Goal: Information Seeking & Learning: Learn about a topic

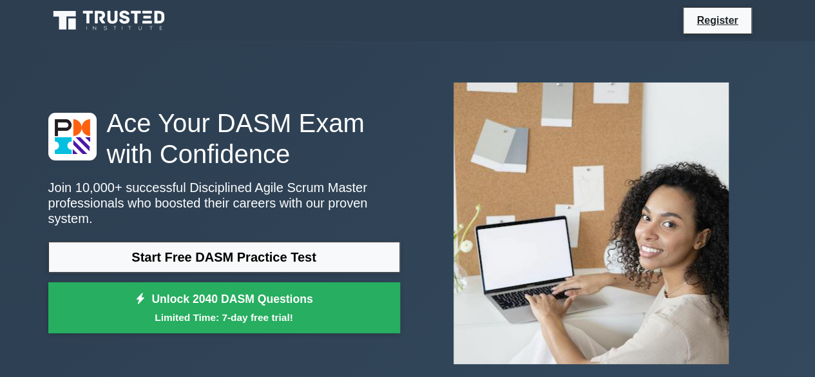
click at [634, 70] on div "Ace Your DASM Exam with Confidence Join 10,000+ successful Disciplined Agile Sc…" at bounding box center [408, 223] width 735 height 364
click at [708, 16] on link "Register" at bounding box center [717, 20] width 57 height 16
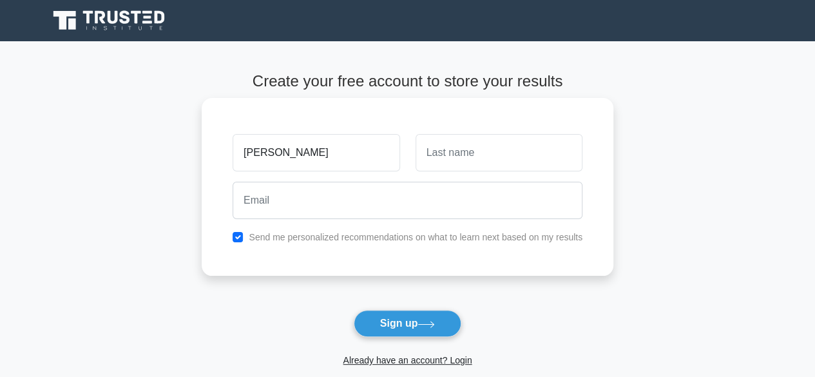
type input "vivian"
click at [429, 154] on input "text" at bounding box center [499, 152] width 167 height 37
type input "nafulah"
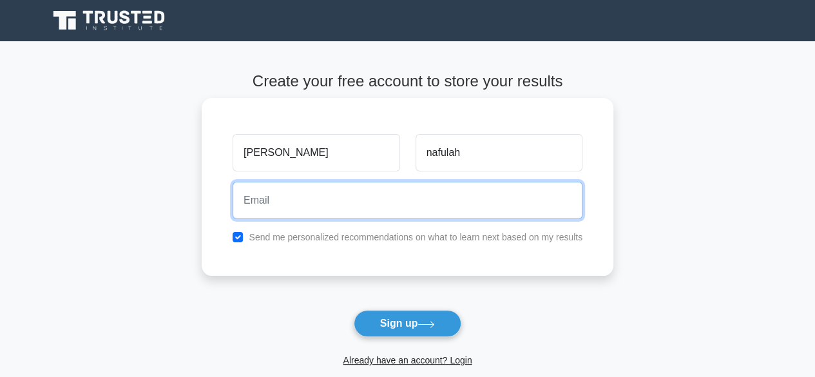
click at [277, 200] on input "email" at bounding box center [408, 200] width 350 height 37
click at [332, 217] on input "email" at bounding box center [408, 200] width 350 height 37
type input "viviannafulah@gmail.com"
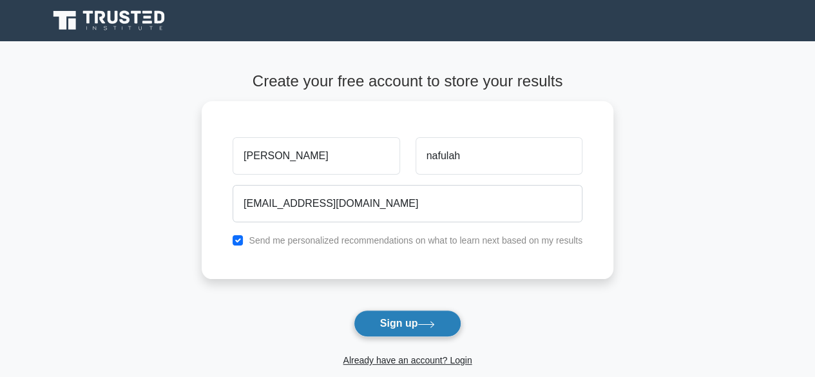
click at [429, 321] on icon at bounding box center [426, 324] width 17 height 7
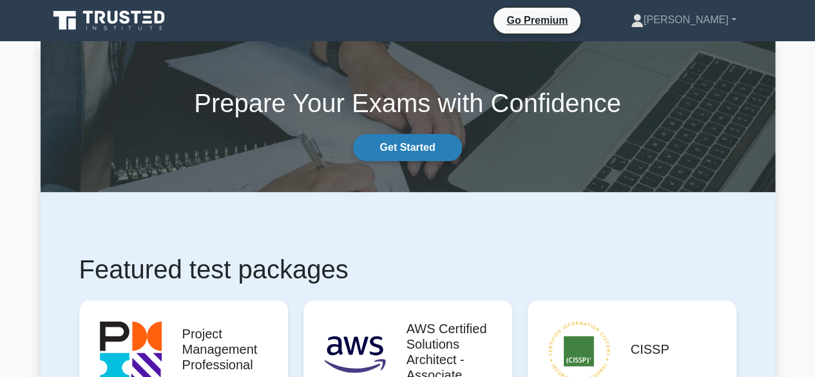
click at [413, 142] on link "Get Started" at bounding box center [407, 147] width 108 height 27
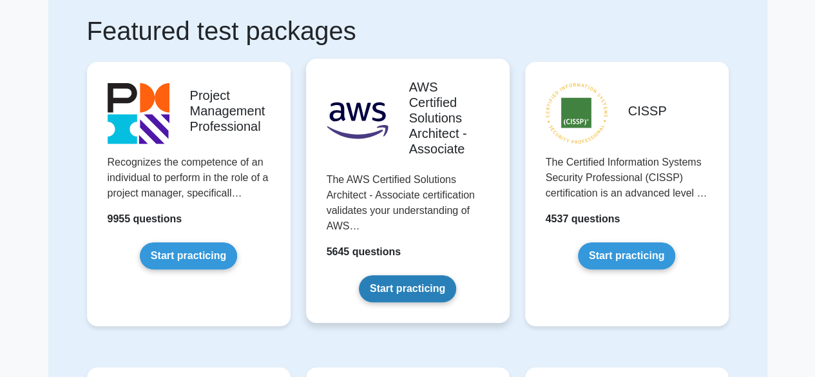
scroll to position [87, 0]
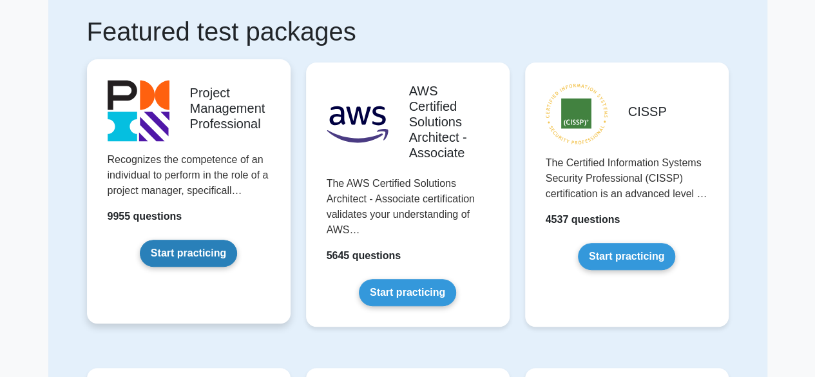
click at [180, 248] on link "Start practicing" at bounding box center [188, 253] width 97 height 27
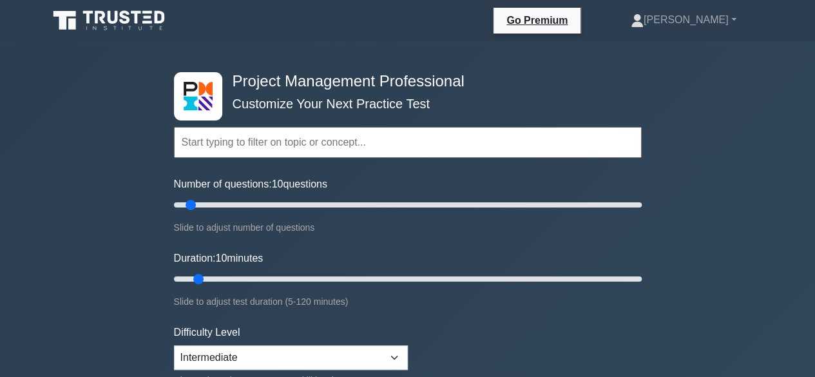
click at [289, 144] on input "text" at bounding box center [408, 142] width 468 height 31
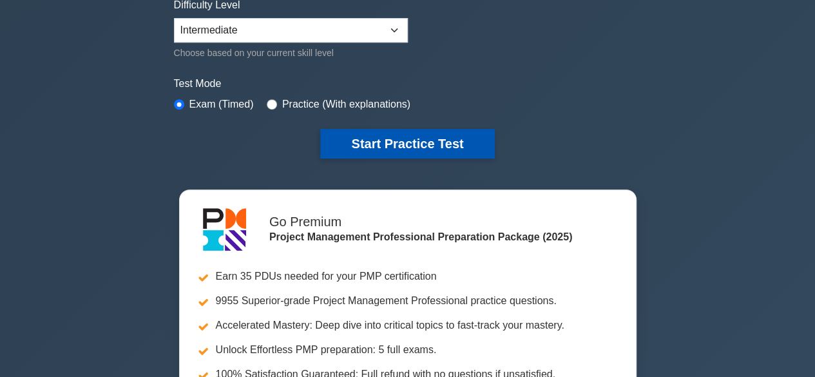
scroll to position [327, 0]
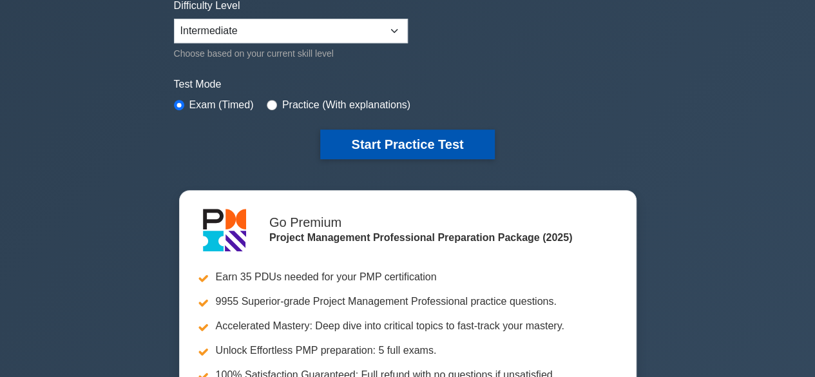
click at [362, 142] on button "Start Practice Test" at bounding box center [407, 145] width 174 height 30
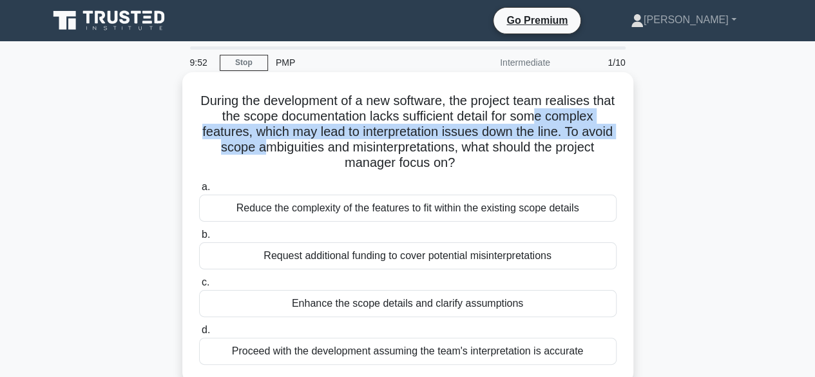
drag, startPoint x: 554, startPoint y: 118, endPoint x: 303, endPoint y: 146, distance: 253.0
click at [303, 146] on h5 "During the development of a new software, the project team realises that the sc…" at bounding box center [408, 132] width 420 height 79
click at [401, 157] on h5 "During the development of a new software, the project team realises that the sc…" at bounding box center [408, 132] width 420 height 79
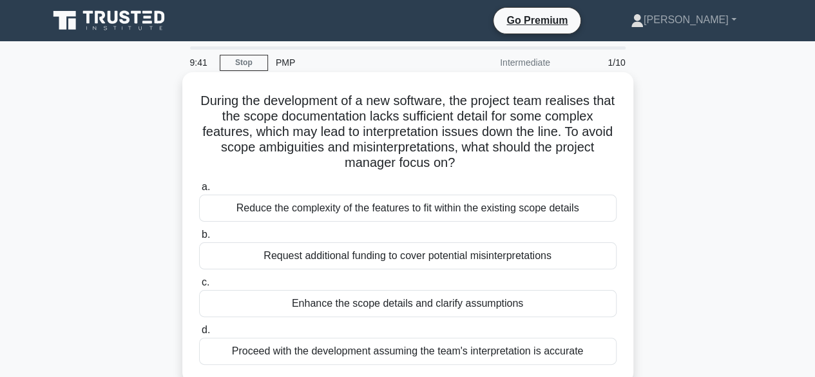
click at [244, 203] on div "Reduce the complexity of the features to fit within the existing scope details" at bounding box center [408, 208] width 418 height 27
click at [199, 191] on input "a. Reduce the complexity of the features to fit within the existing scope detai…" at bounding box center [199, 187] width 0 height 8
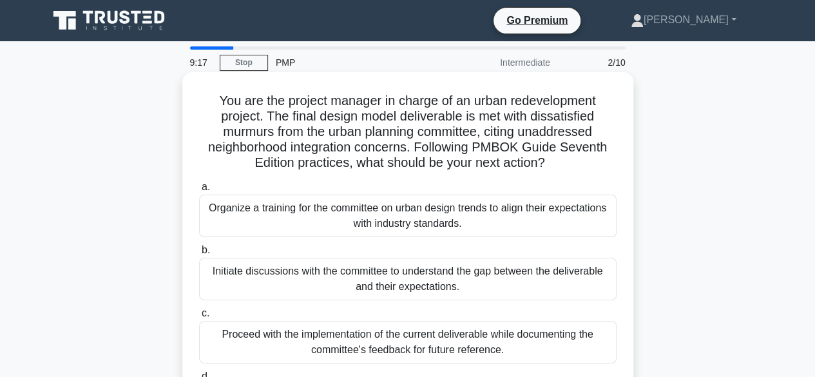
click at [269, 203] on div "Organize a training for the committee on urban design trends to align their exp…" at bounding box center [408, 216] width 418 height 43
click at [199, 191] on input "a. Organize a training for the committee on urban design trends to align their …" at bounding box center [199, 187] width 0 height 8
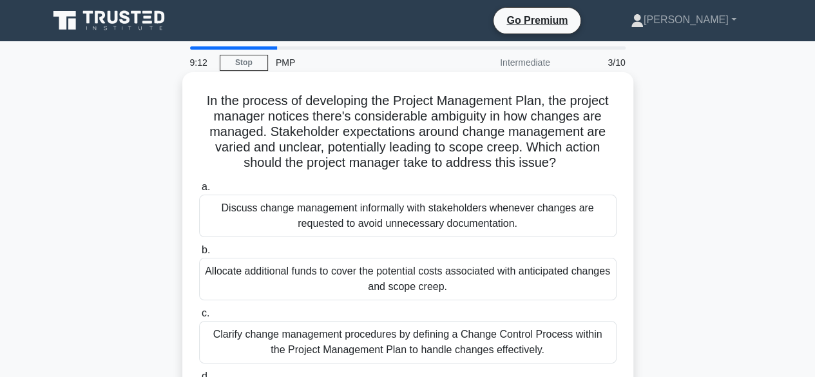
click at [219, 277] on div "Allocate additional funds to cover the potential costs associated with anticipa…" at bounding box center [408, 279] width 418 height 43
click at [199, 255] on input "b. Allocate additional funds to cover the potential costs associated with antic…" at bounding box center [199, 250] width 0 height 8
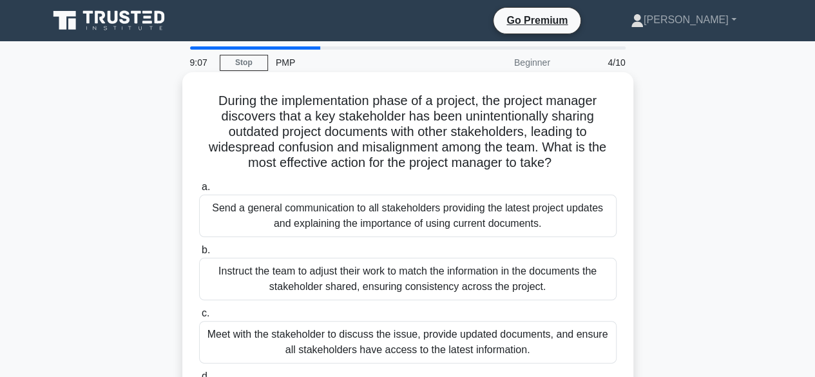
click at [267, 331] on div "Meet with the stakeholder to discuss the issue, provide updated documents, and …" at bounding box center [408, 342] width 418 height 43
click at [199, 318] on input "c. Meet with the stakeholder to discuss the issue, provide updated documents, a…" at bounding box center [199, 313] width 0 height 8
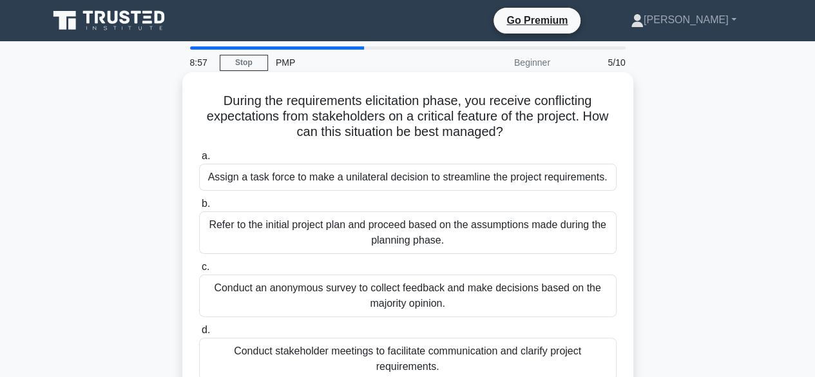
click at [281, 231] on div "Refer to the initial project plan and proceed based on the assumptions made dur…" at bounding box center [408, 232] width 418 height 43
click at [199, 208] on input "b. Refer to the initial project plan and proceed based on the assumptions made …" at bounding box center [199, 204] width 0 height 8
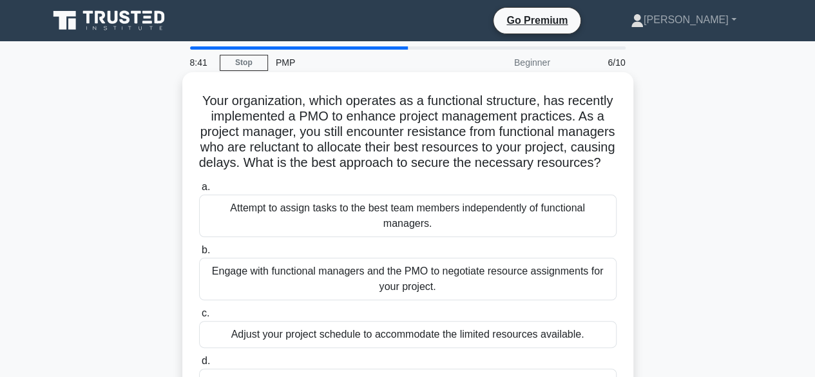
click at [260, 286] on div "Engage with functional managers and the PMO to negotiate resource assignments f…" at bounding box center [408, 279] width 418 height 43
click at [199, 255] on input "b. Engage with functional managers and the PMO to negotiate resource assignment…" at bounding box center [199, 250] width 0 height 8
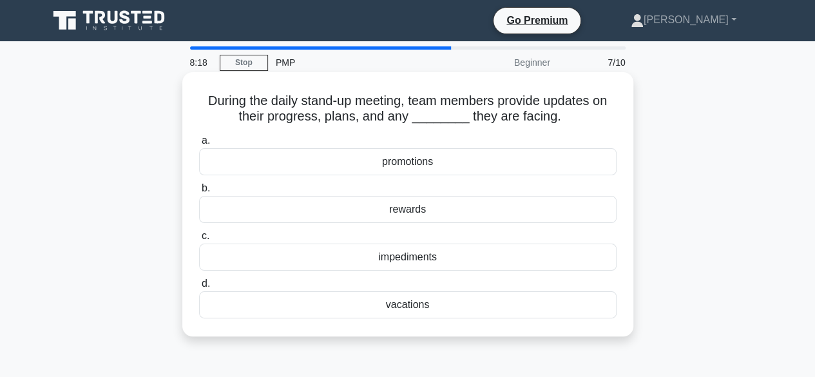
click at [380, 260] on div "impediments" at bounding box center [408, 257] width 418 height 27
click at [199, 240] on input "c. impediments" at bounding box center [199, 236] width 0 height 8
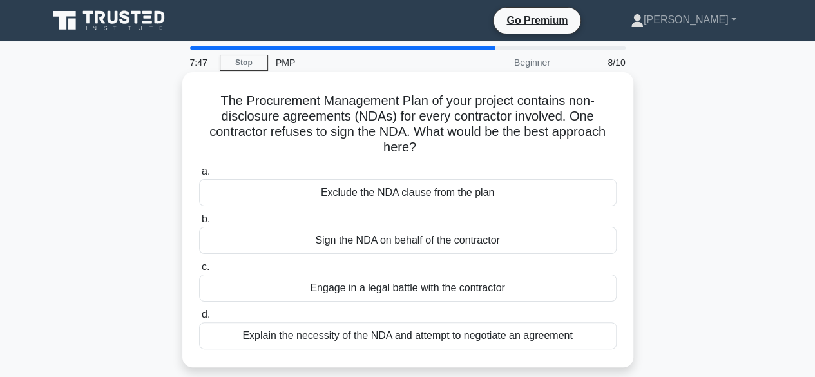
click at [385, 235] on div "Sign the NDA on behalf of the contractor" at bounding box center [408, 240] width 418 height 27
click at [199, 224] on input "b. Sign the NDA on behalf of the contractor" at bounding box center [199, 219] width 0 height 8
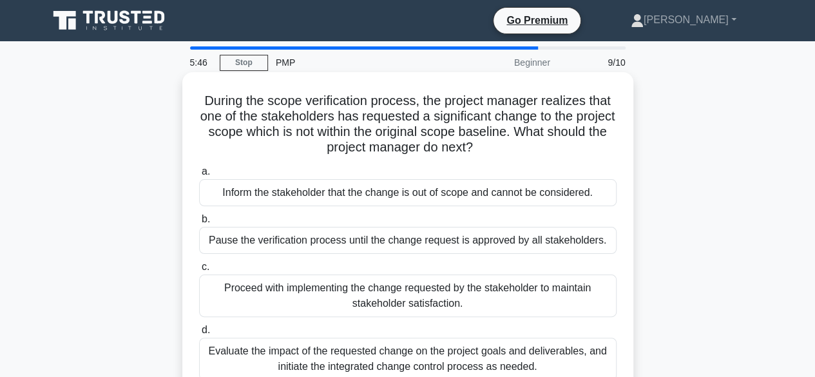
click at [235, 243] on div "Pause the verification process until the change request is approved by all stak…" at bounding box center [408, 240] width 418 height 27
click at [199, 224] on input "b. Pause the verification process until the change request is approved by all s…" at bounding box center [199, 219] width 0 height 8
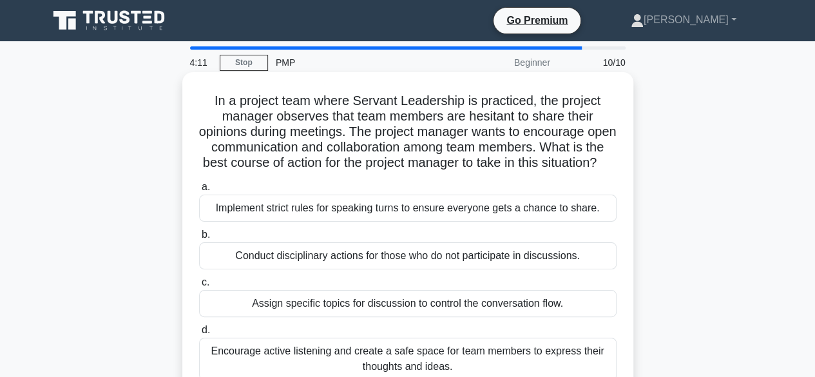
click at [235, 222] on div "Implement strict rules for speaking turns to ensure everyone gets a chance to s…" at bounding box center [408, 208] width 418 height 27
click at [199, 191] on input "a. Implement strict rules for speaking turns to ensure everyone gets a chance t…" at bounding box center [199, 187] width 0 height 8
